Goal: Navigation & Orientation: Find specific page/section

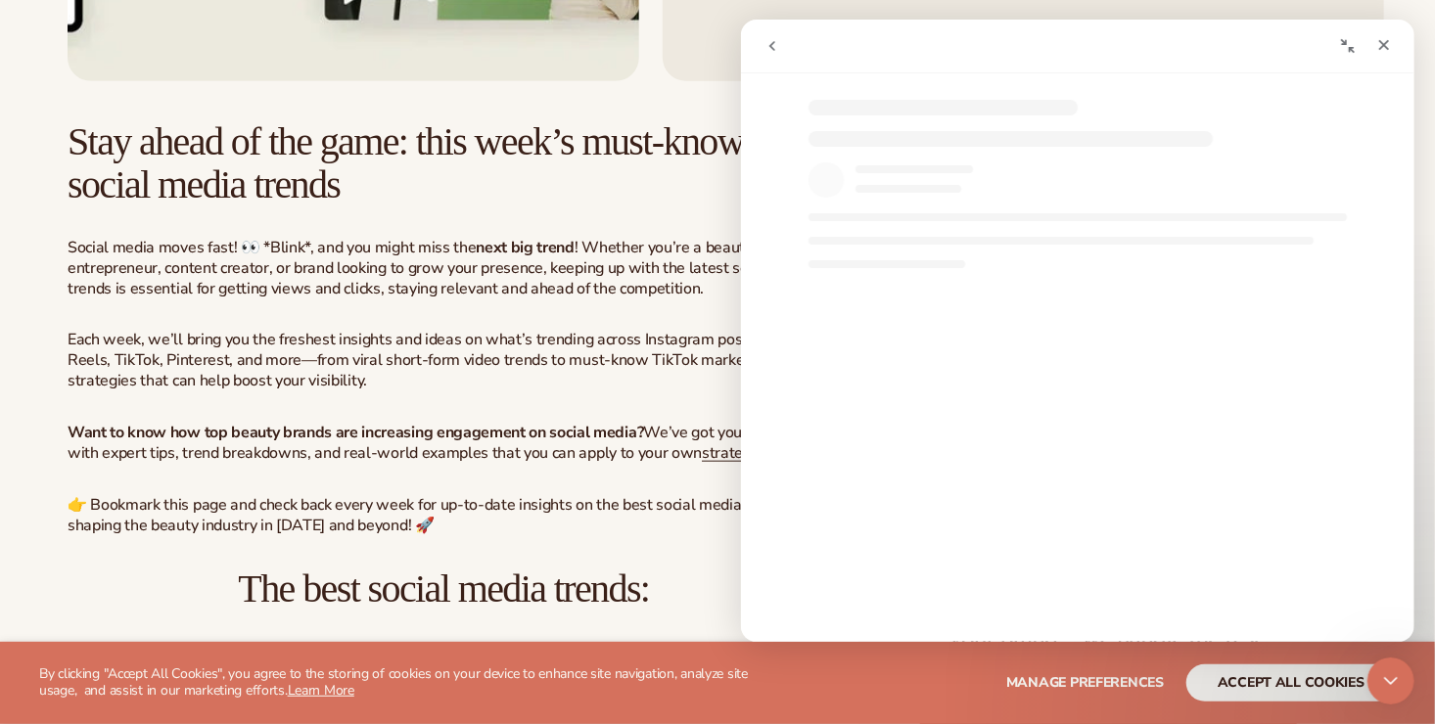
scroll to position [674, 0]
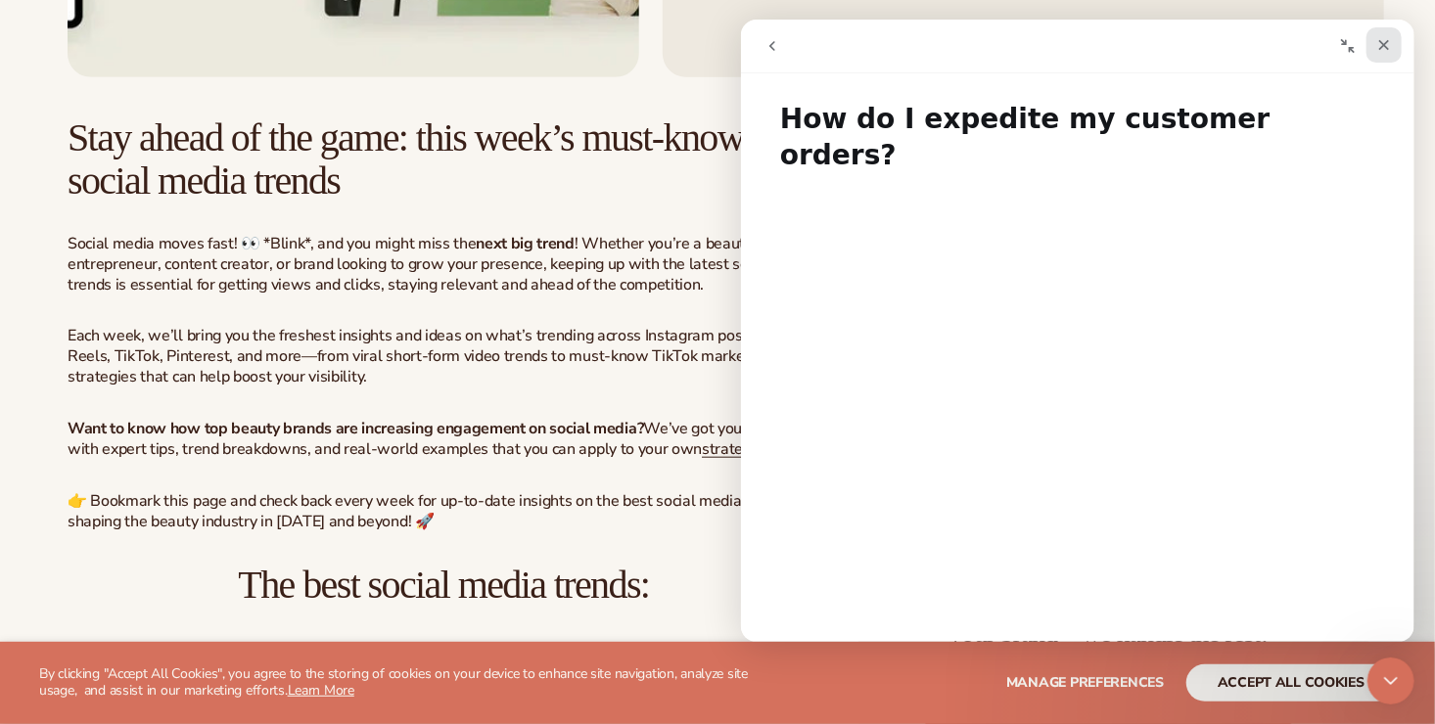
click at [1390, 46] on icon "Close" at bounding box center [1383, 45] width 16 height 16
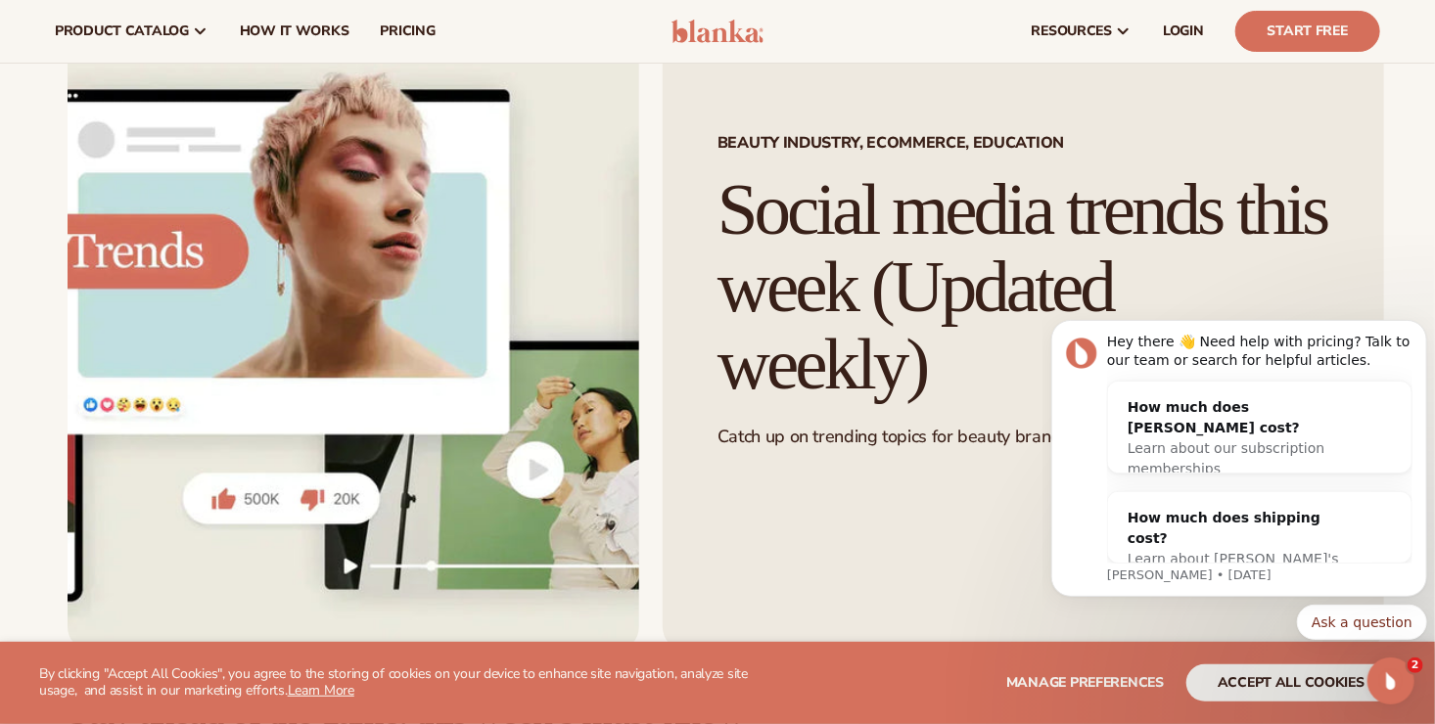
scroll to position [0, 0]
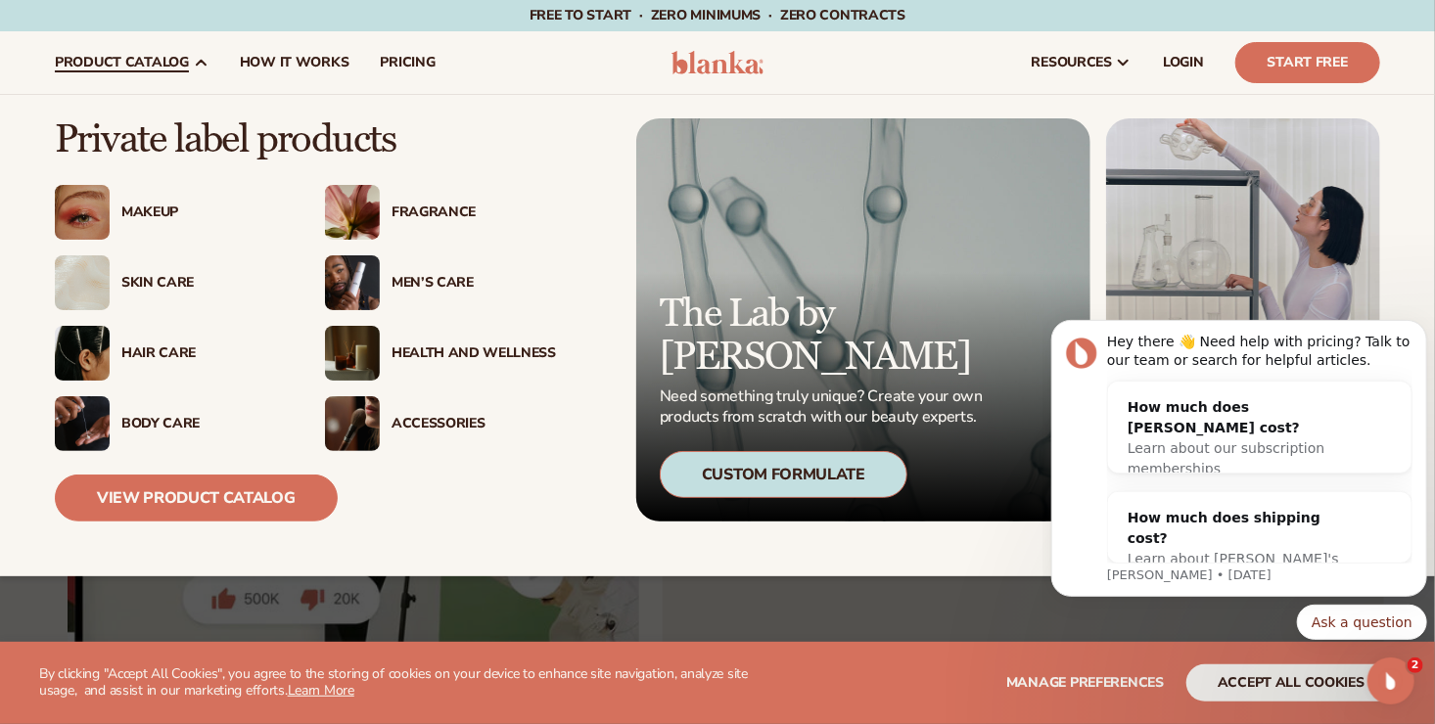
click at [174, 205] on div "Makeup" at bounding box center [203, 213] width 164 height 17
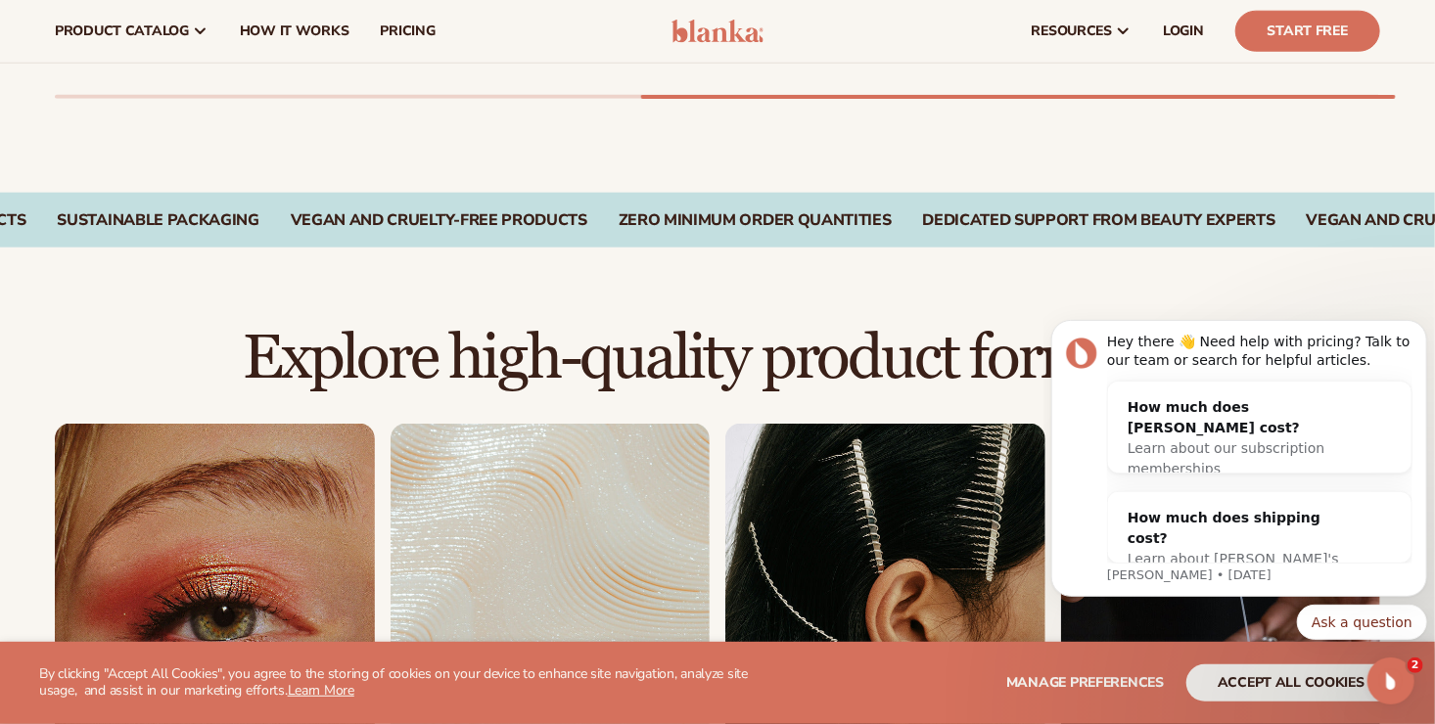
scroll to position [811, 0]
